Goal: Download file/media

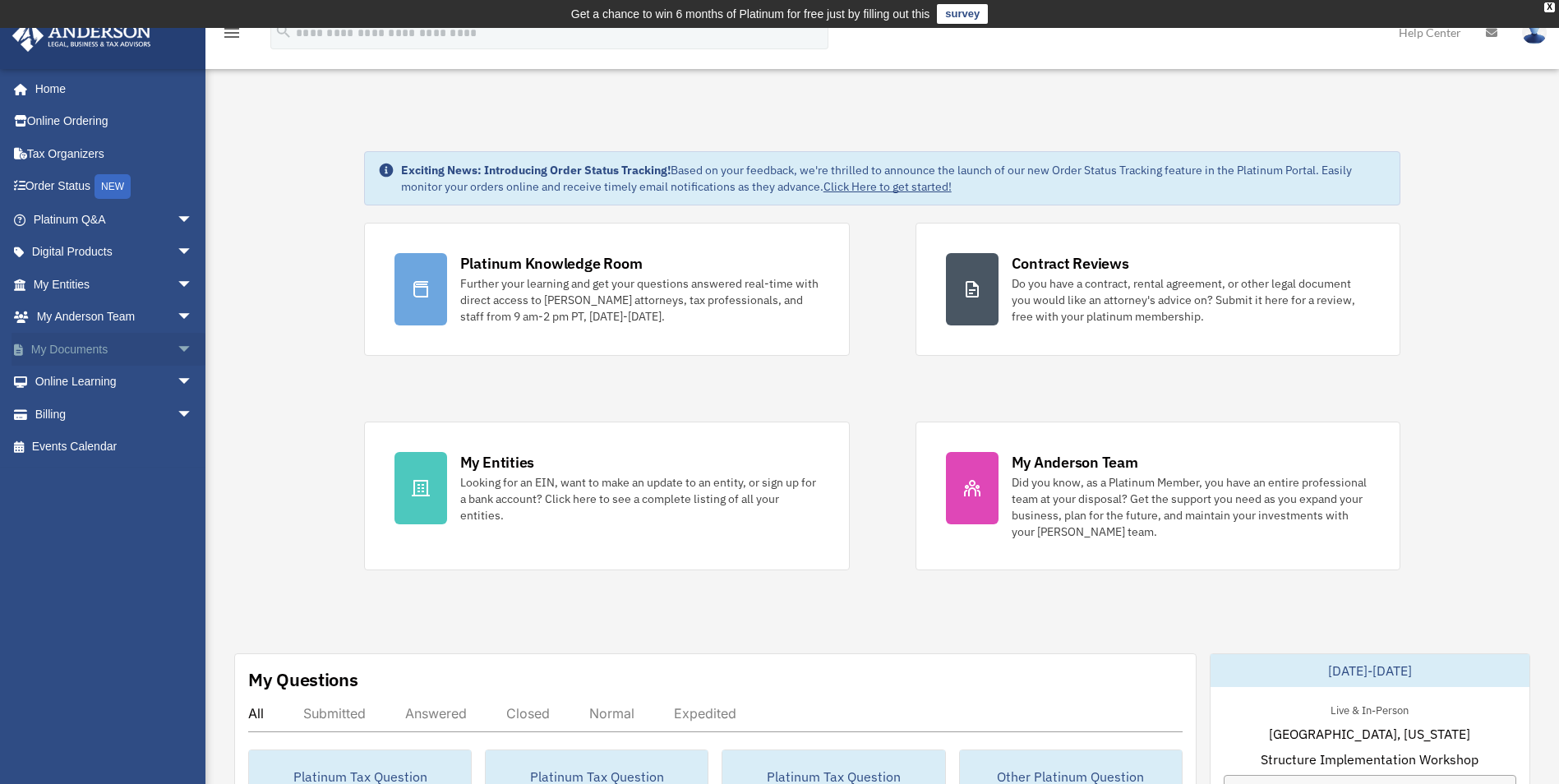
click at [87, 347] on link "My Documents arrow_drop_down" at bounding box center [114, 349] width 207 height 33
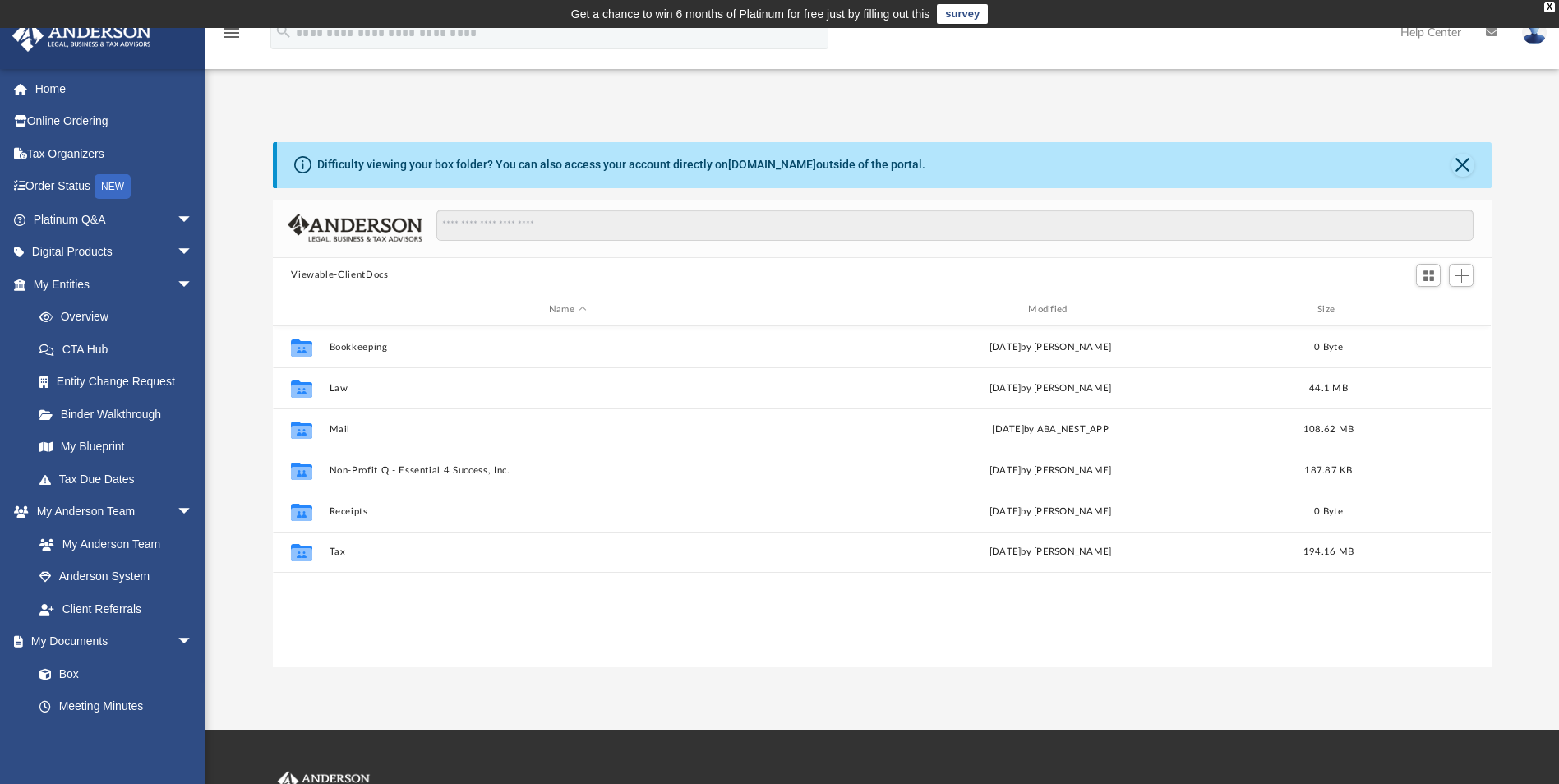
scroll to position [361, 1206]
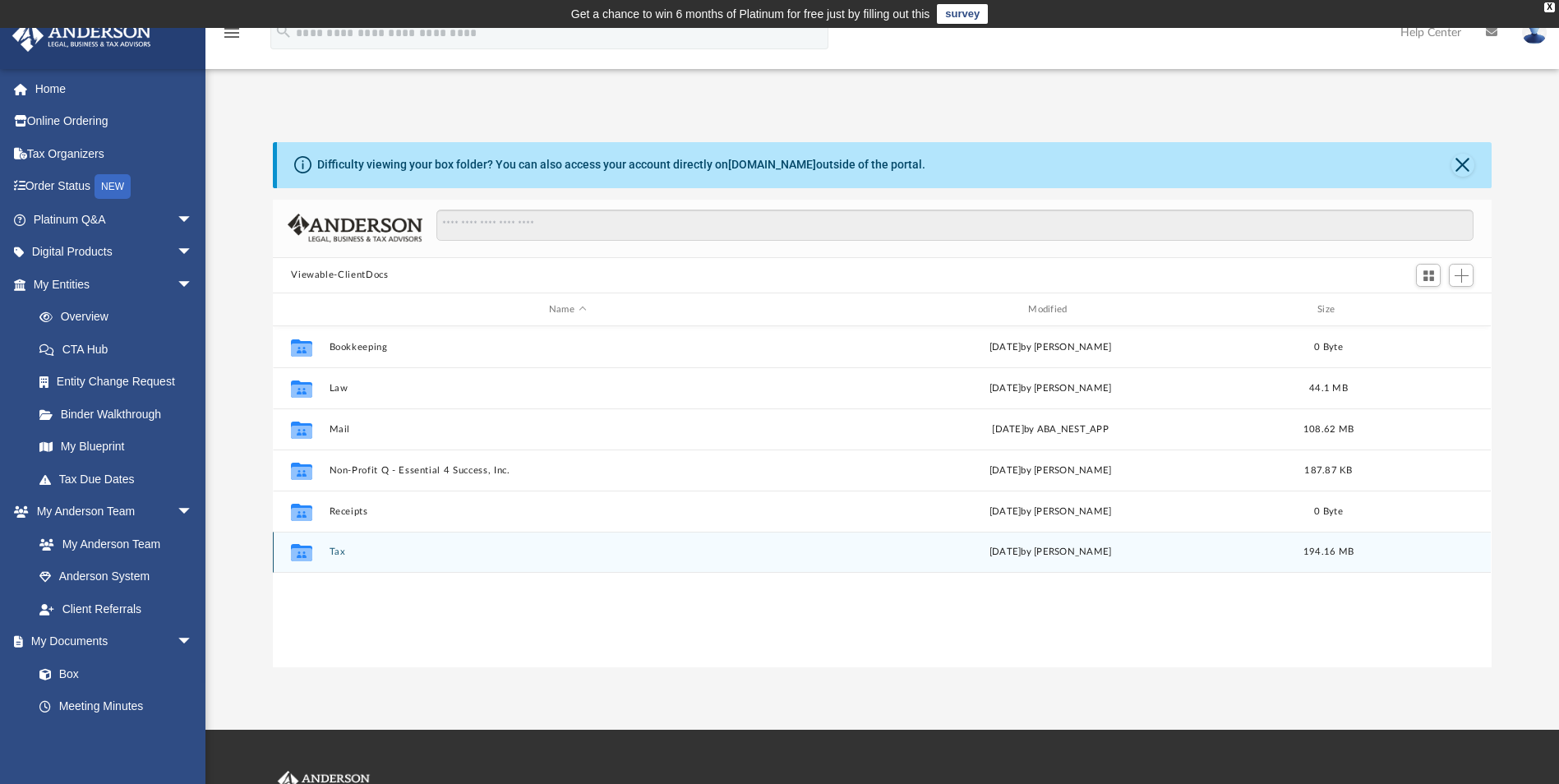
click at [337, 551] on button "Tax" at bounding box center [567, 551] width 476 height 11
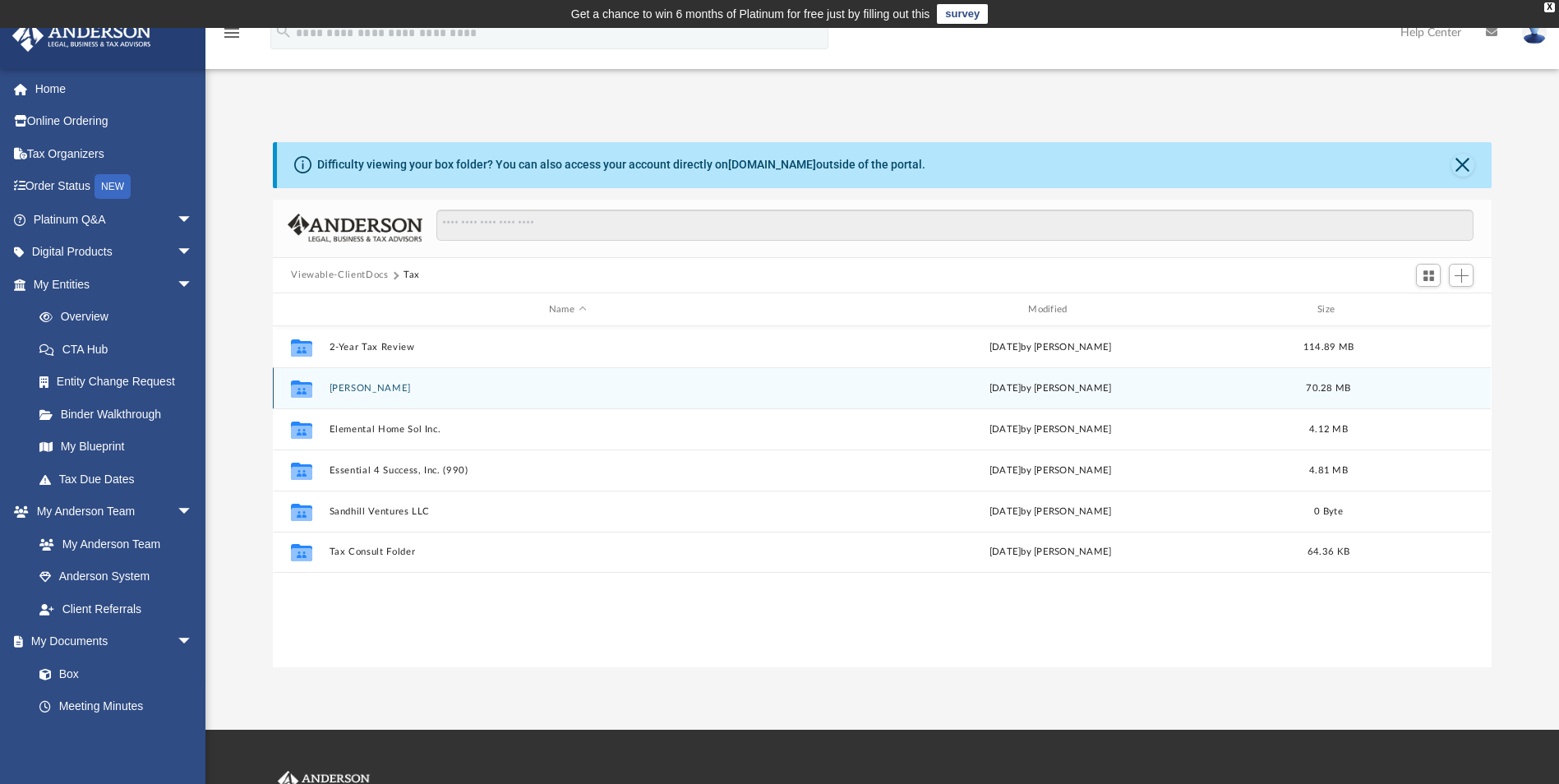
click at [409, 388] on button "[PERSON_NAME]" at bounding box center [567, 387] width 476 height 11
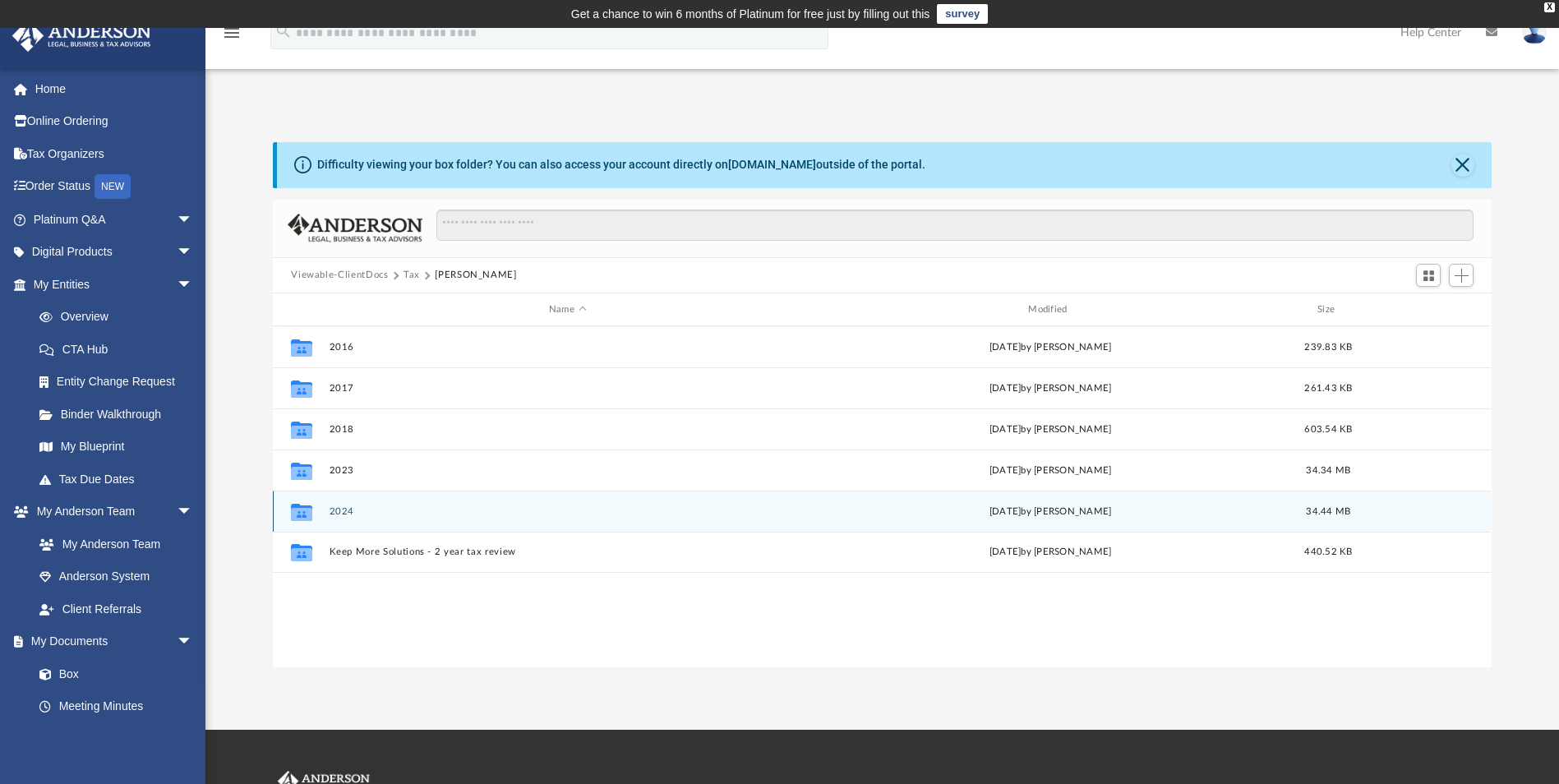
click at [345, 508] on button "2024" at bounding box center [567, 511] width 476 height 11
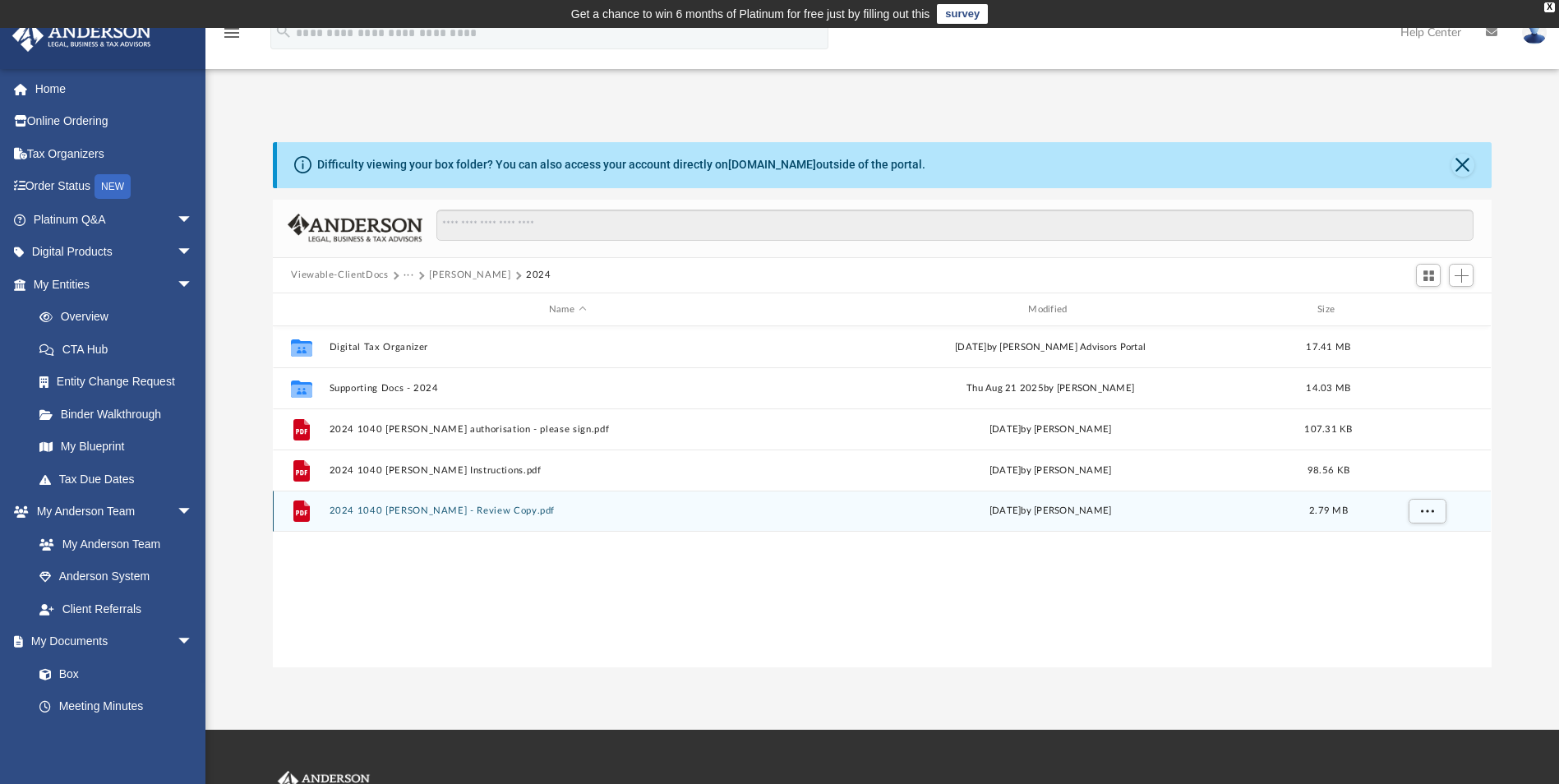
click at [528, 509] on button "2024 1040 [PERSON_NAME] - Review Copy.pdf" at bounding box center [567, 511] width 476 height 11
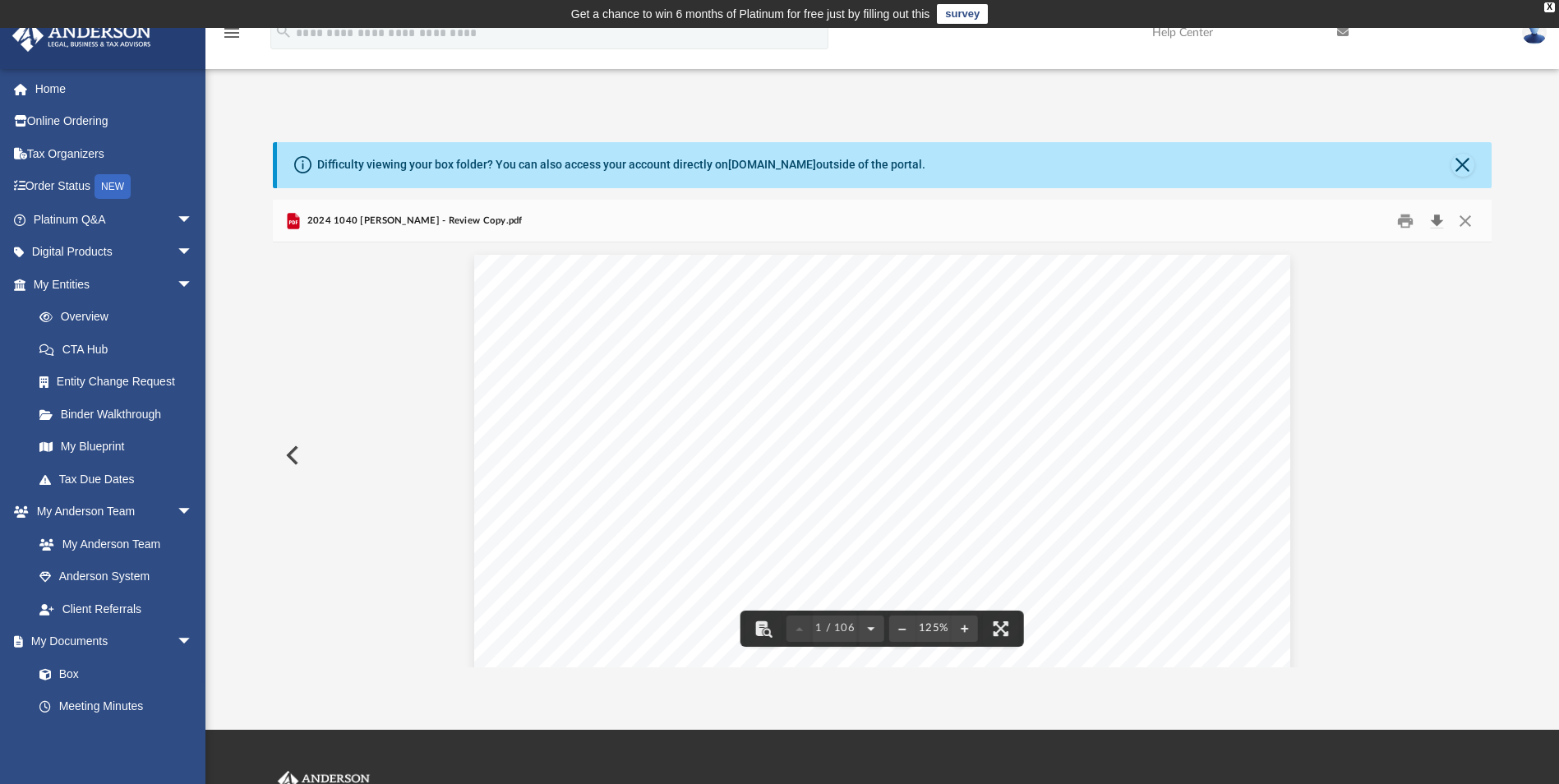
click at [1439, 218] on button "Download" at bounding box center [1436, 220] width 30 height 26
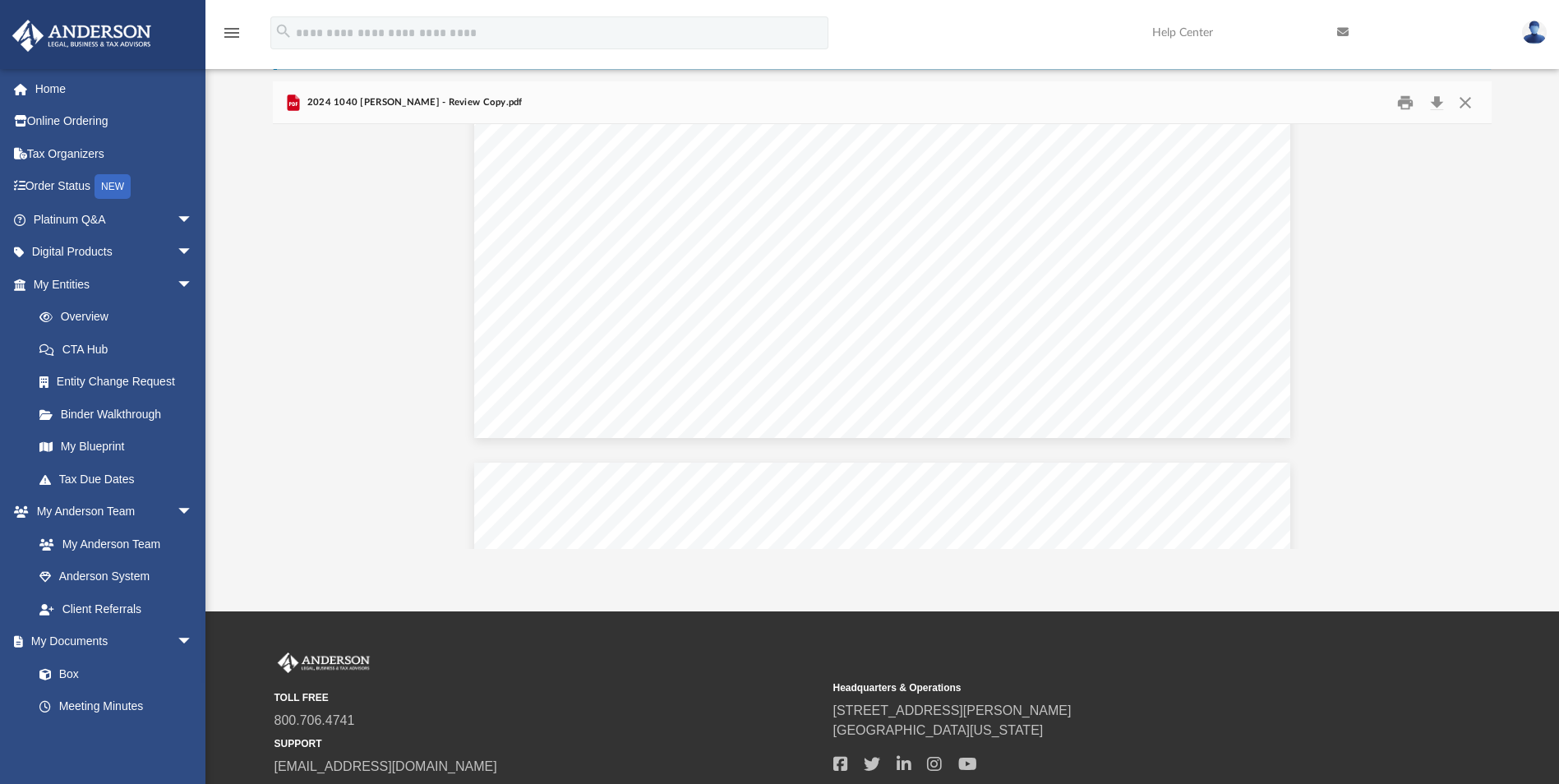
scroll to position [5752, 0]
